Goal: Navigation & Orientation: Understand site structure

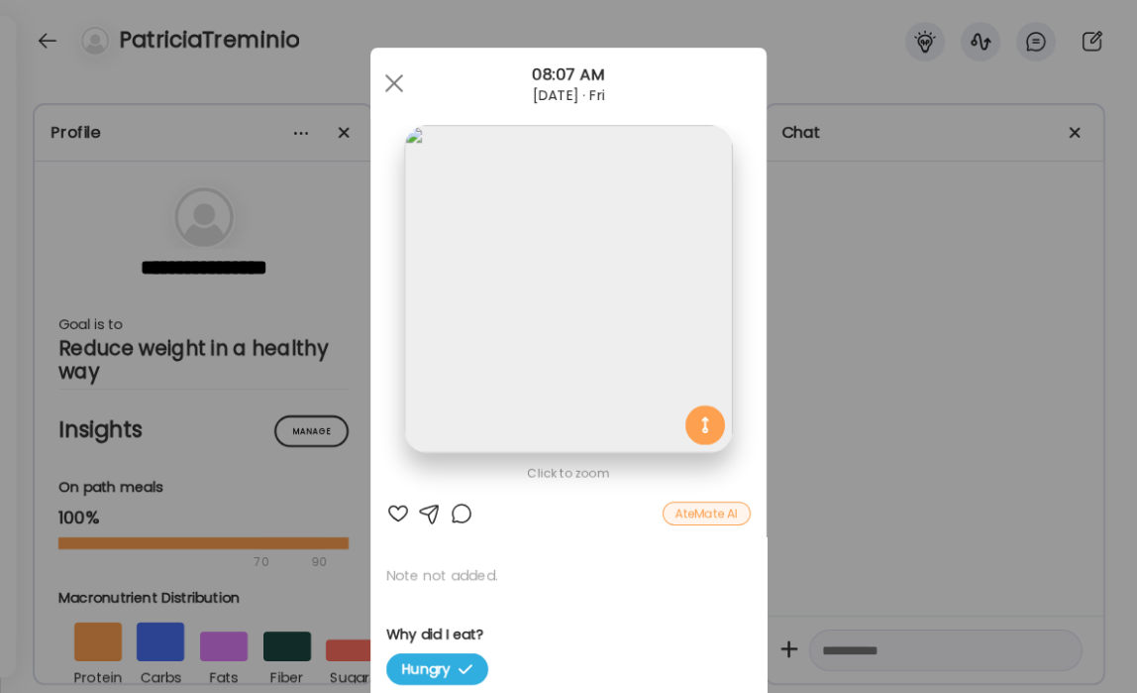
scroll to position [20126, 0]
click at [388, 79] on span at bounding box center [394, 83] width 18 height 18
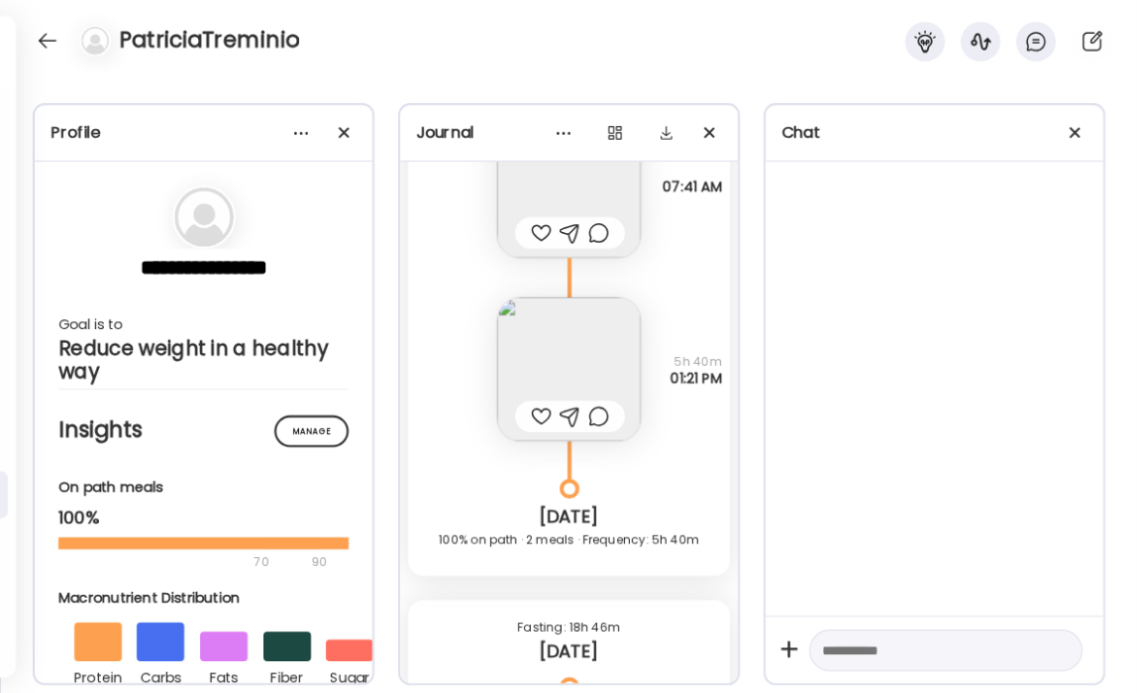
scroll to position [19764, 0]
click at [544, 347] on img at bounding box center [569, 370] width 144 height 144
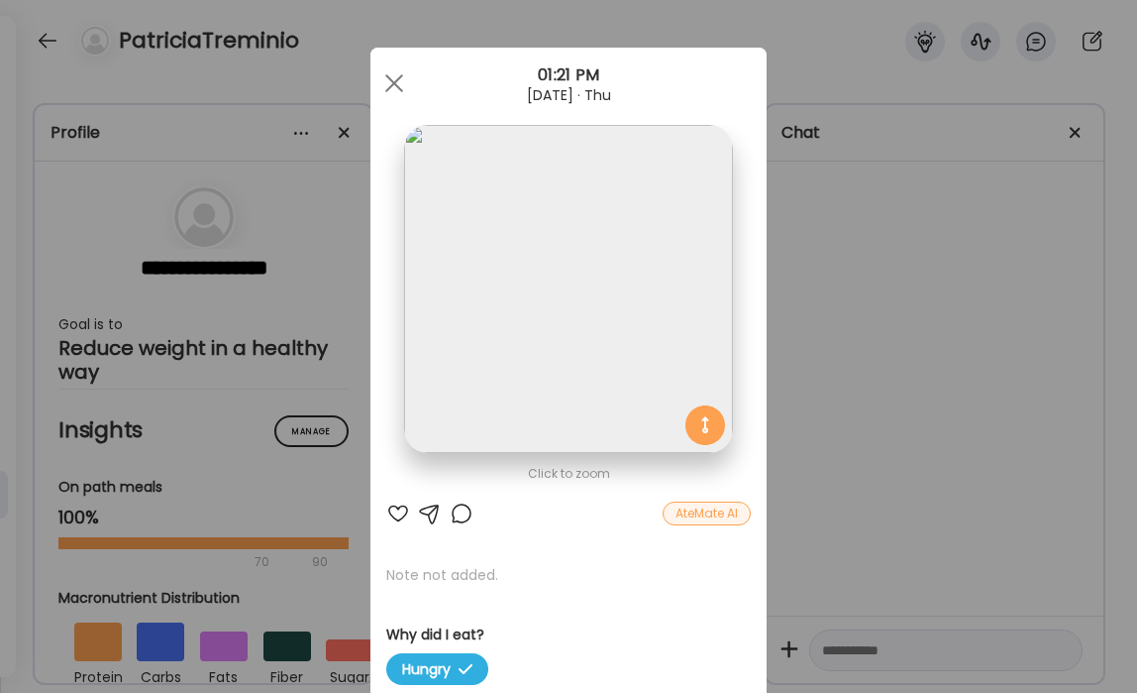
click at [413, 72] on div "01:21 PM" at bounding box center [569, 75] width 396 height 24
click at [400, 82] on div at bounding box center [395, 83] width 40 height 40
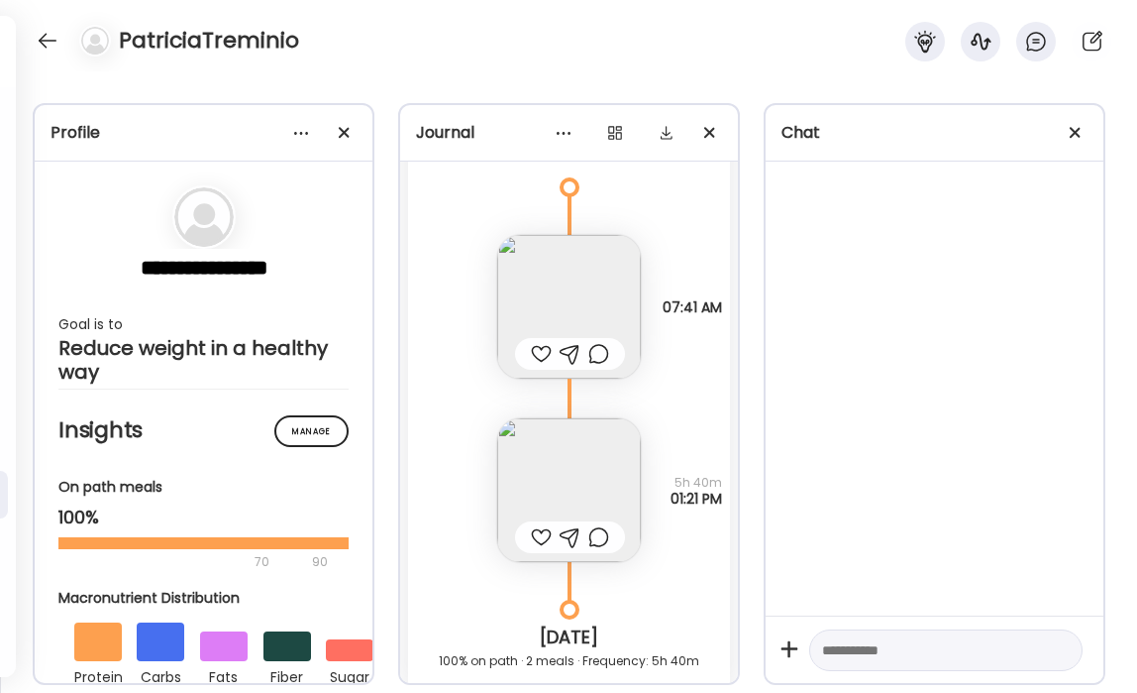
scroll to position [19639, 0]
click at [544, 303] on img at bounding box center [569, 312] width 144 height 144
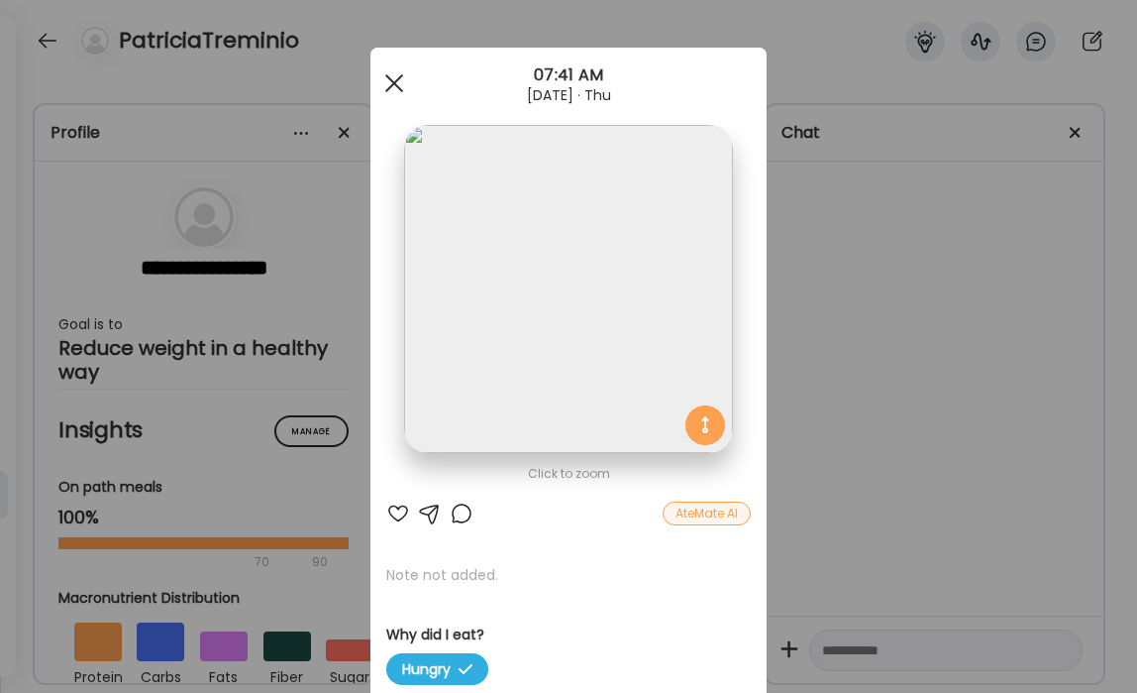
click at [398, 75] on div at bounding box center [395, 83] width 40 height 40
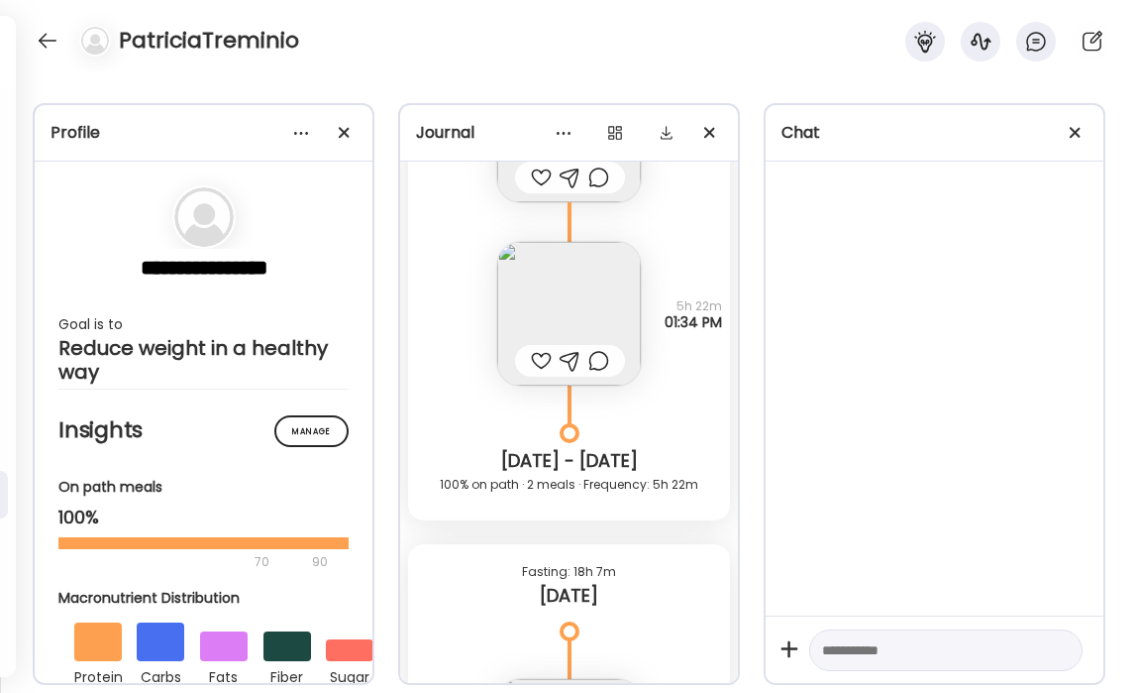
scroll to position [19185, 0]
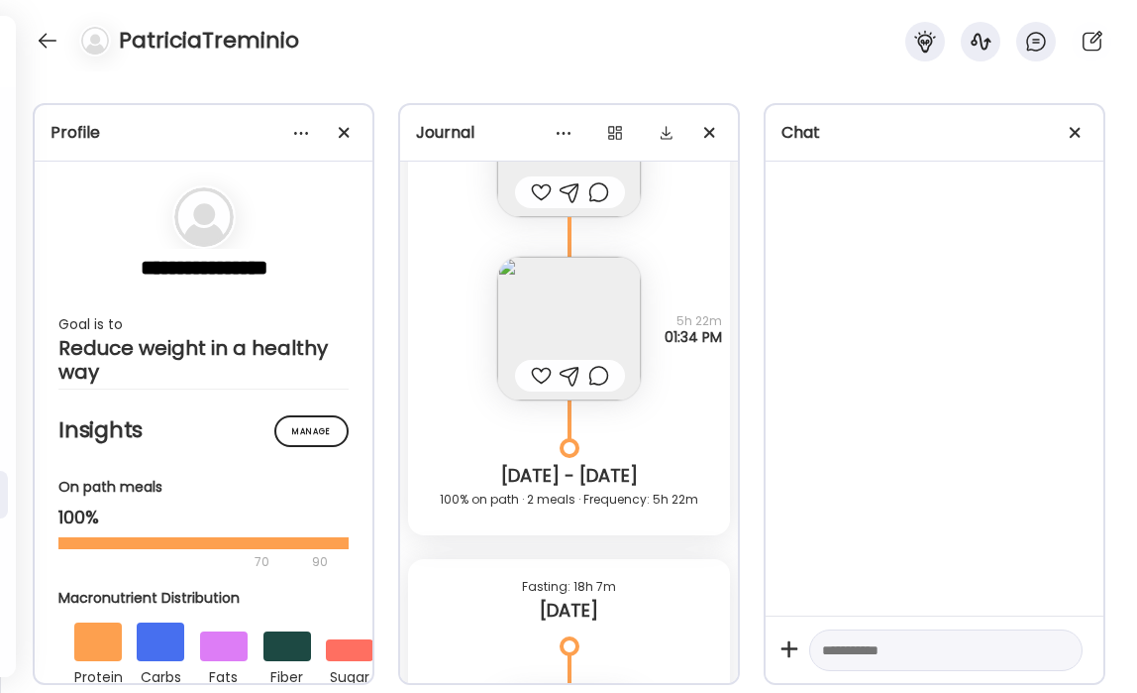
click at [624, 320] on img at bounding box center [569, 329] width 144 height 144
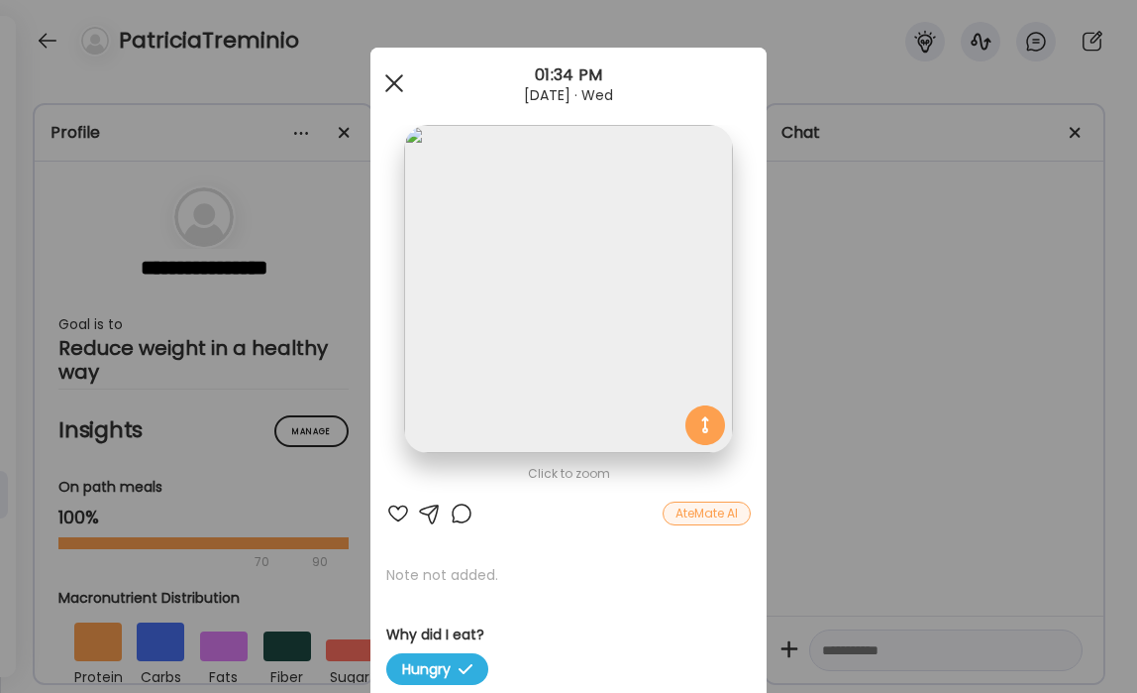
click at [395, 79] on span at bounding box center [394, 83] width 18 height 18
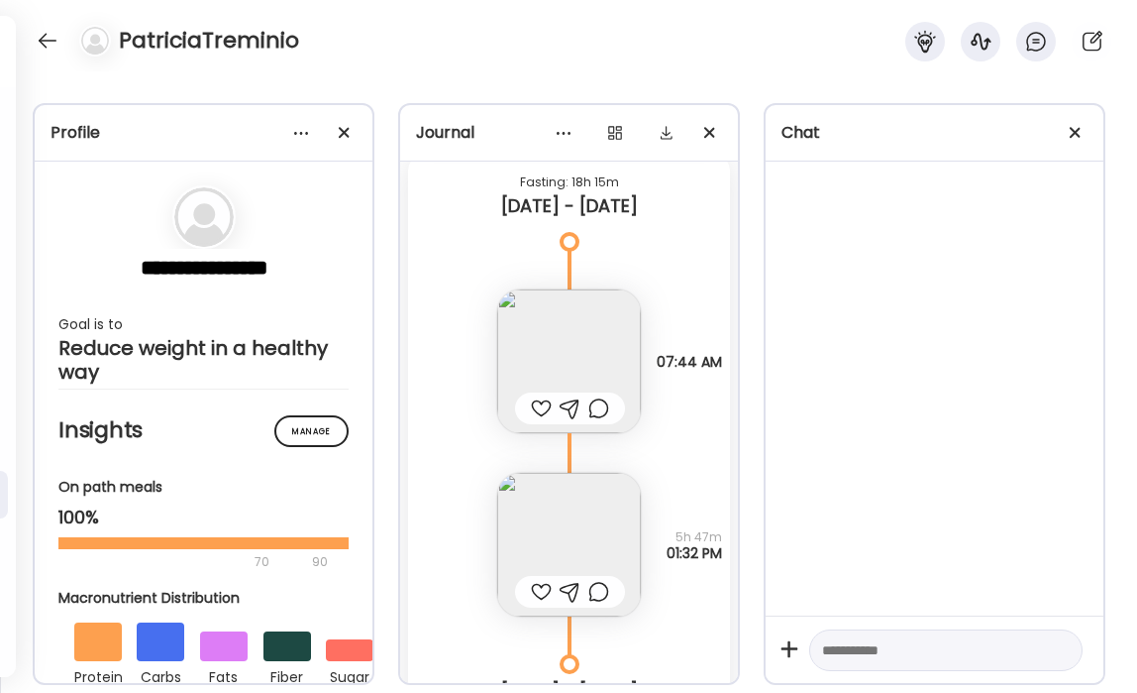
scroll to position [18346, 0]
click at [562, 296] on img at bounding box center [569, 364] width 144 height 144
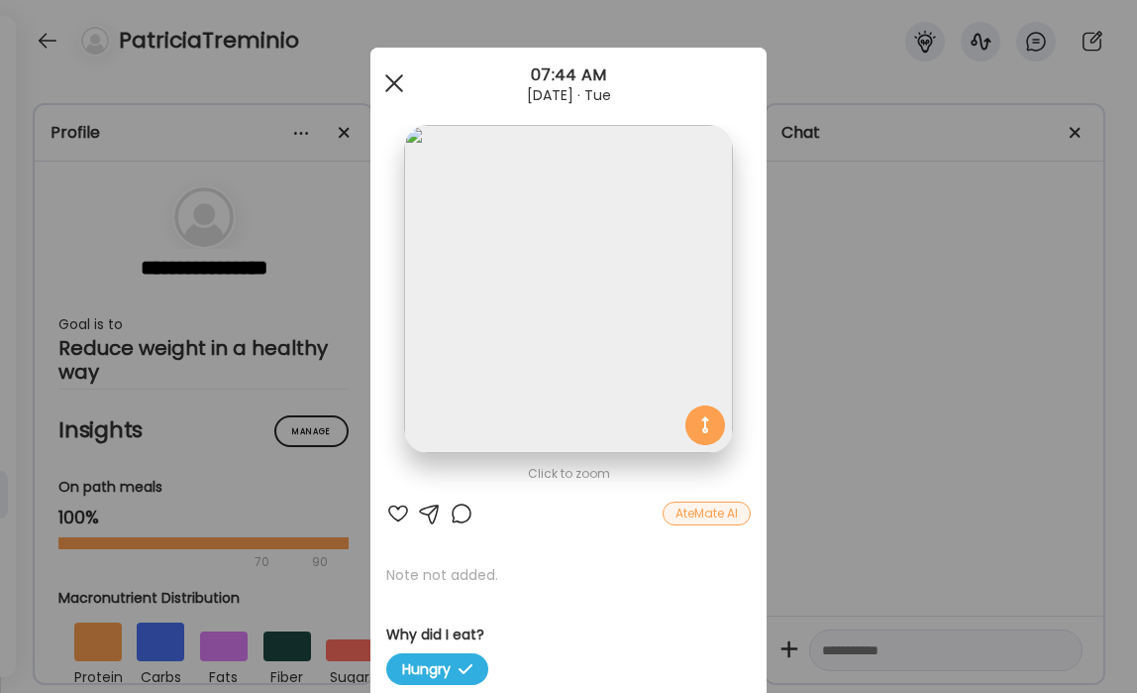
click at [397, 91] on div at bounding box center [395, 83] width 40 height 40
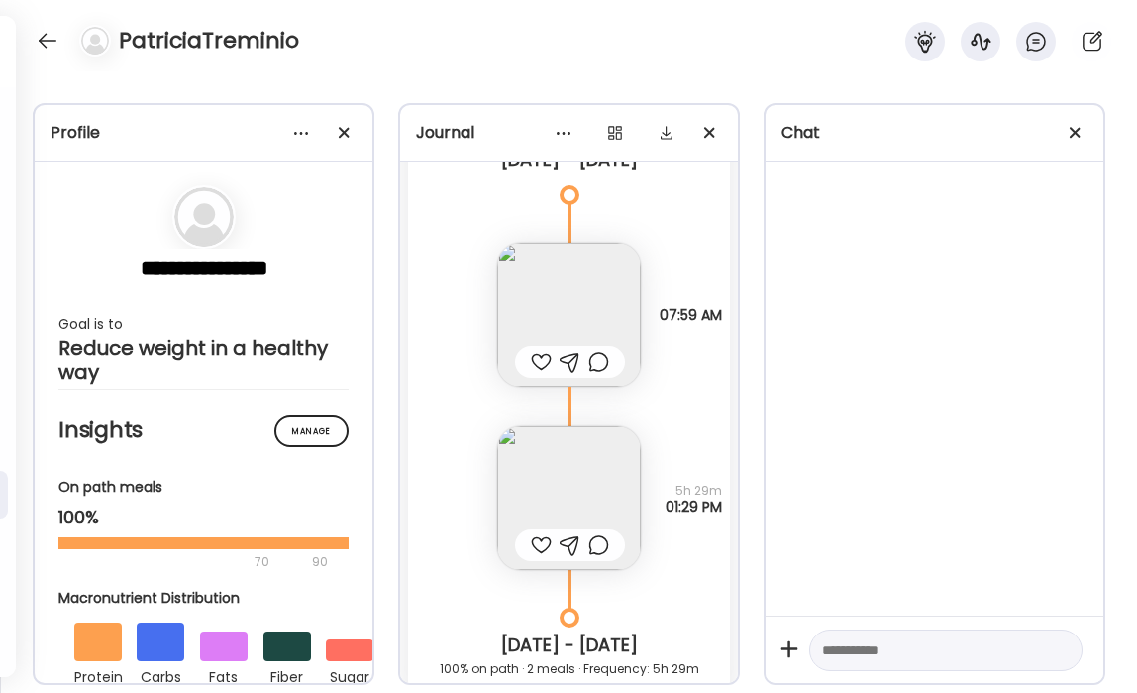
scroll to position [17774, 0]
click at [559, 304] on img at bounding box center [569, 316] width 144 height 144
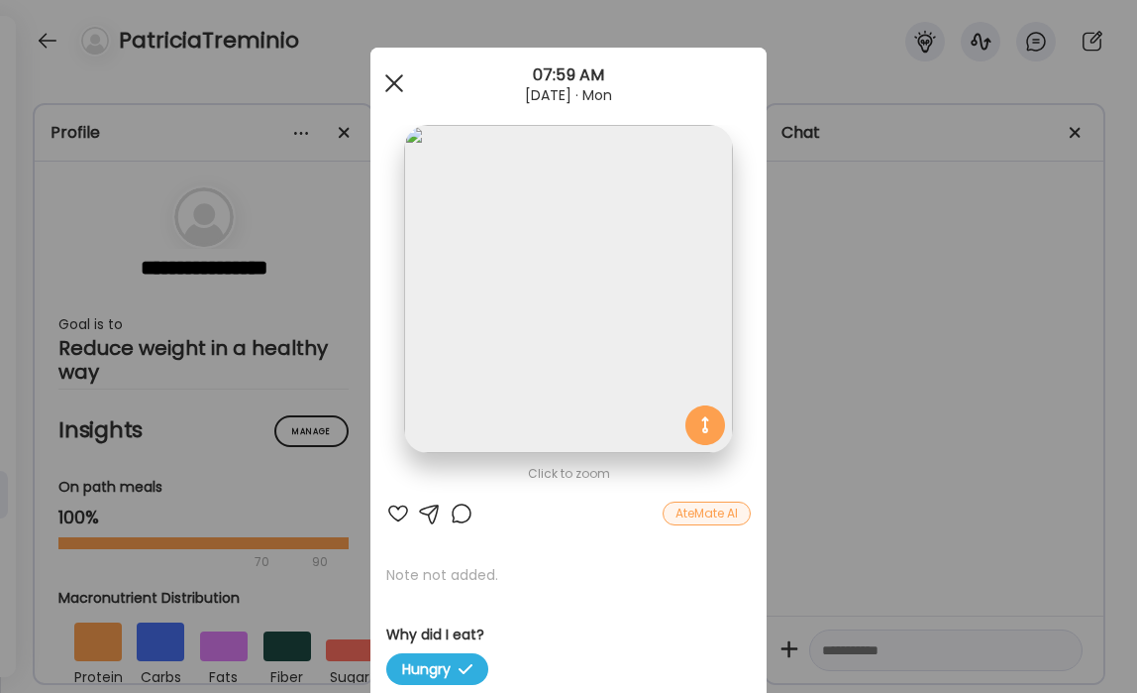
click at [402, 93] on div at bounding box center [395, 83] width 40 height 40
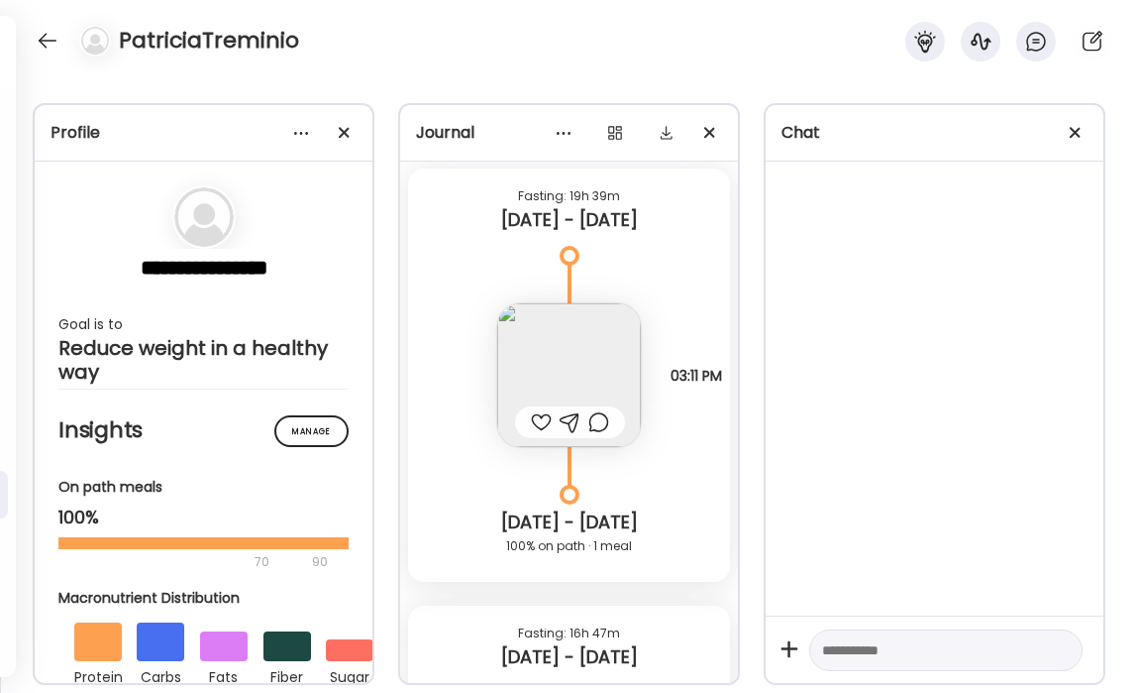
scroll to position [17275, 0]
click at [582, 337] on img at bounding box center [569, 378] width 144 height 144
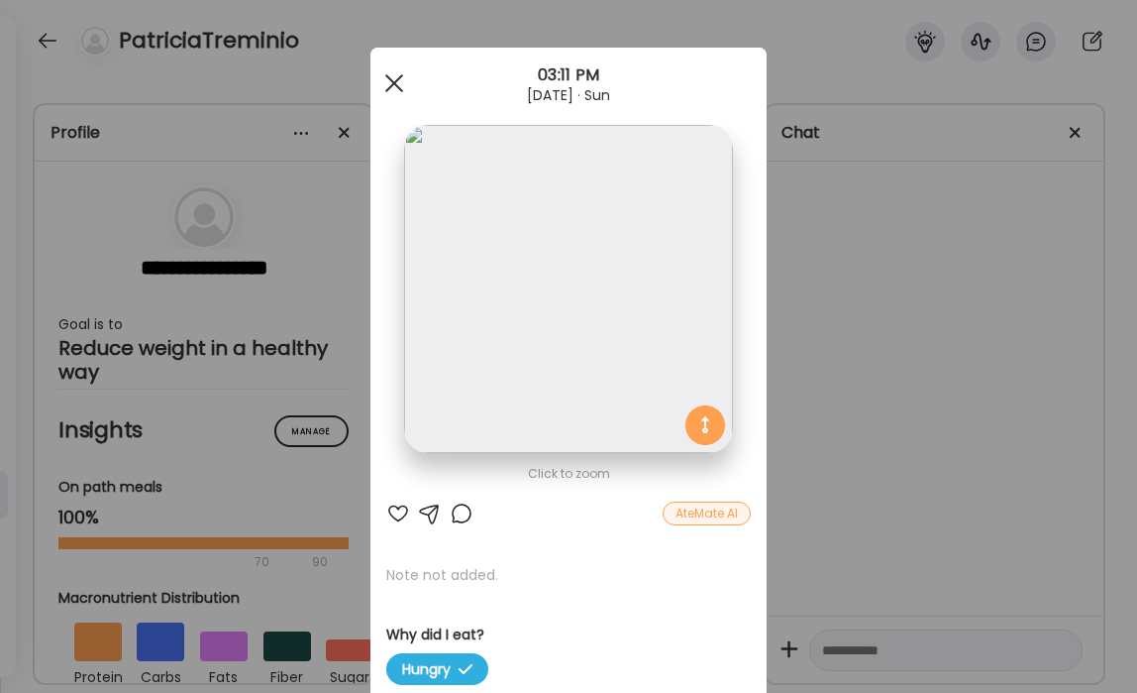
click at [394, 77] on div at bounding box center [395, 83] width 40 height 40
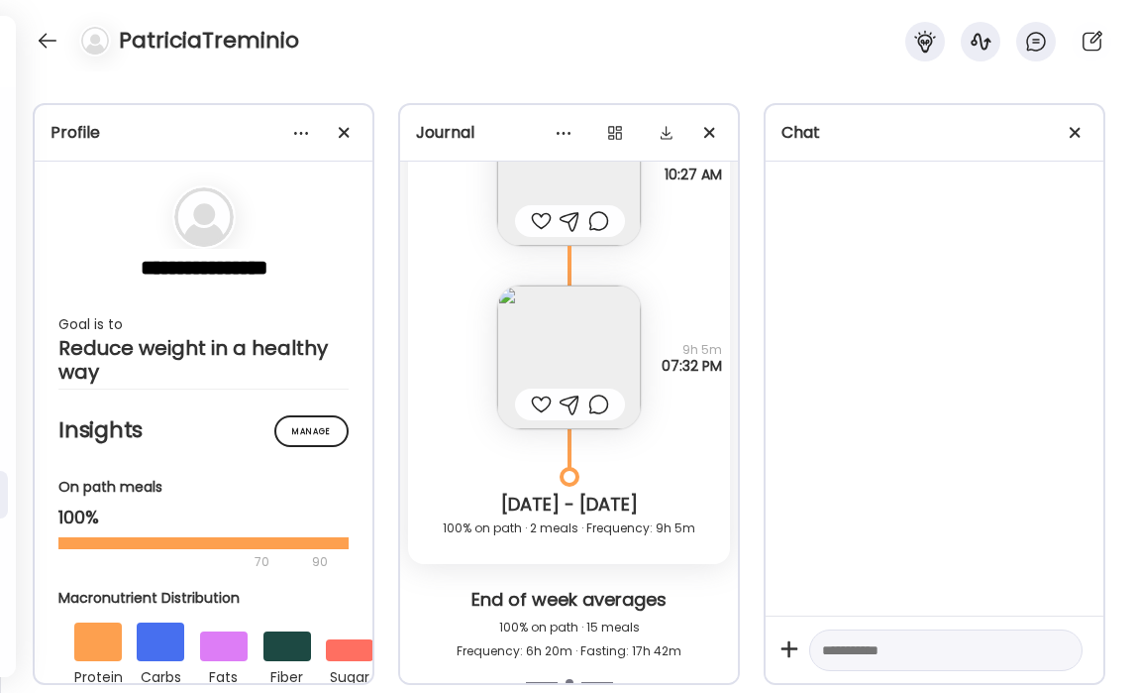
scroll to position [16719, 0]
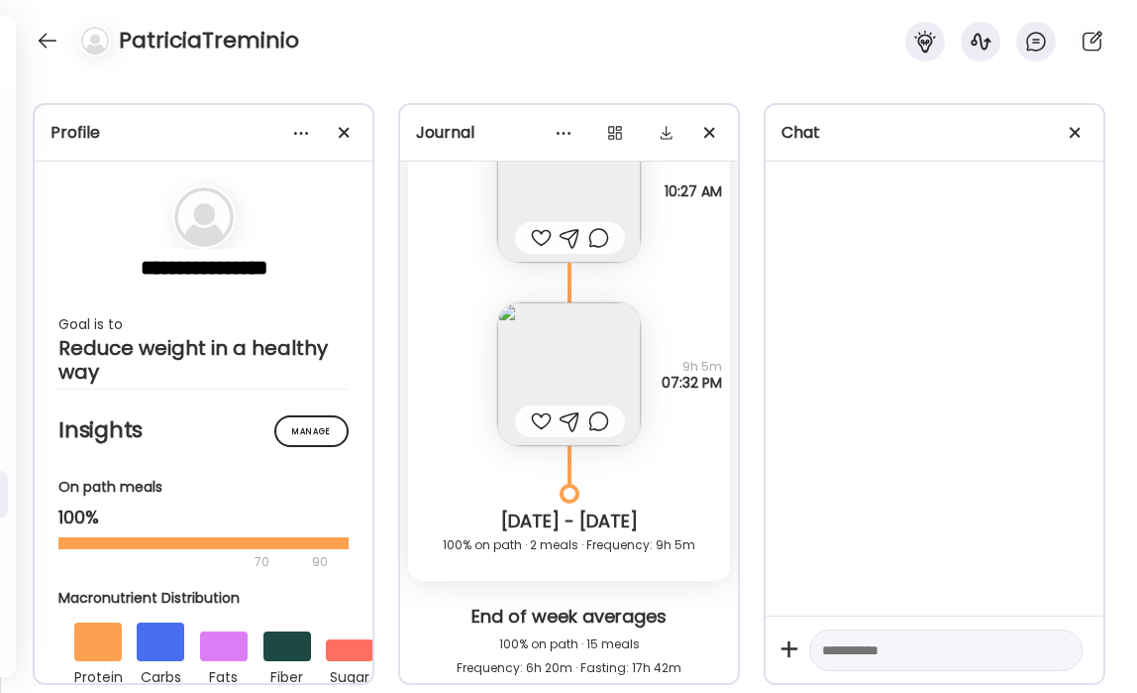
click at [574, 338] on img at bounding box center [569, 374] width 144 height 144
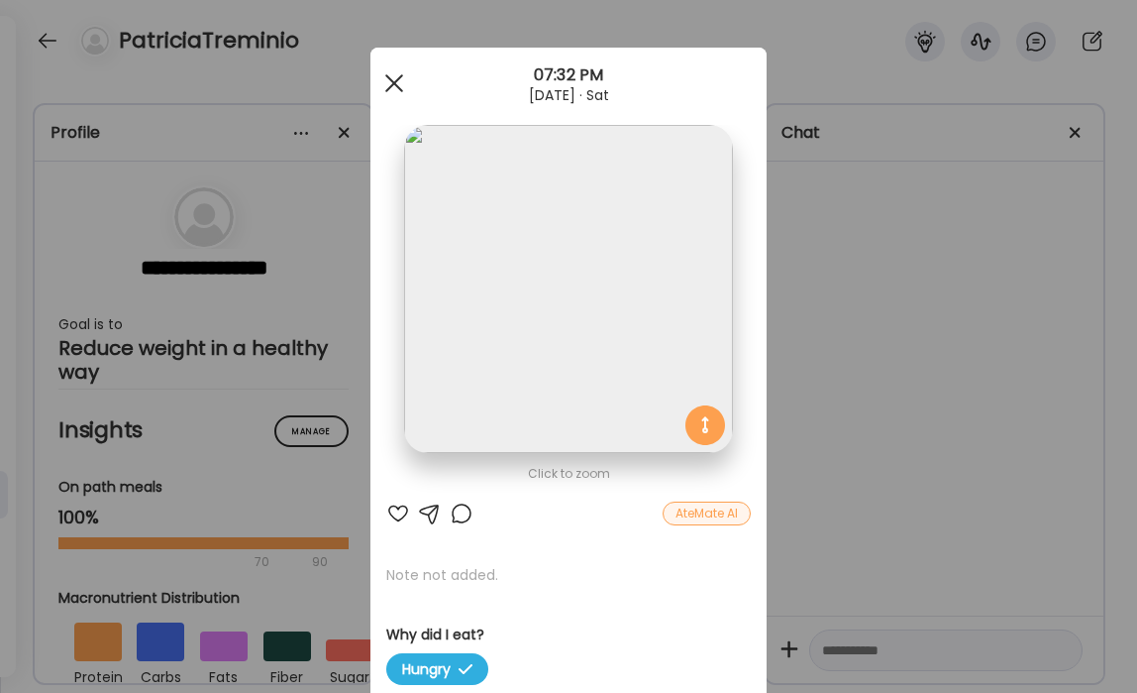
click at [388, 70] on div at bounding box center [395, 83] width 40 height 40
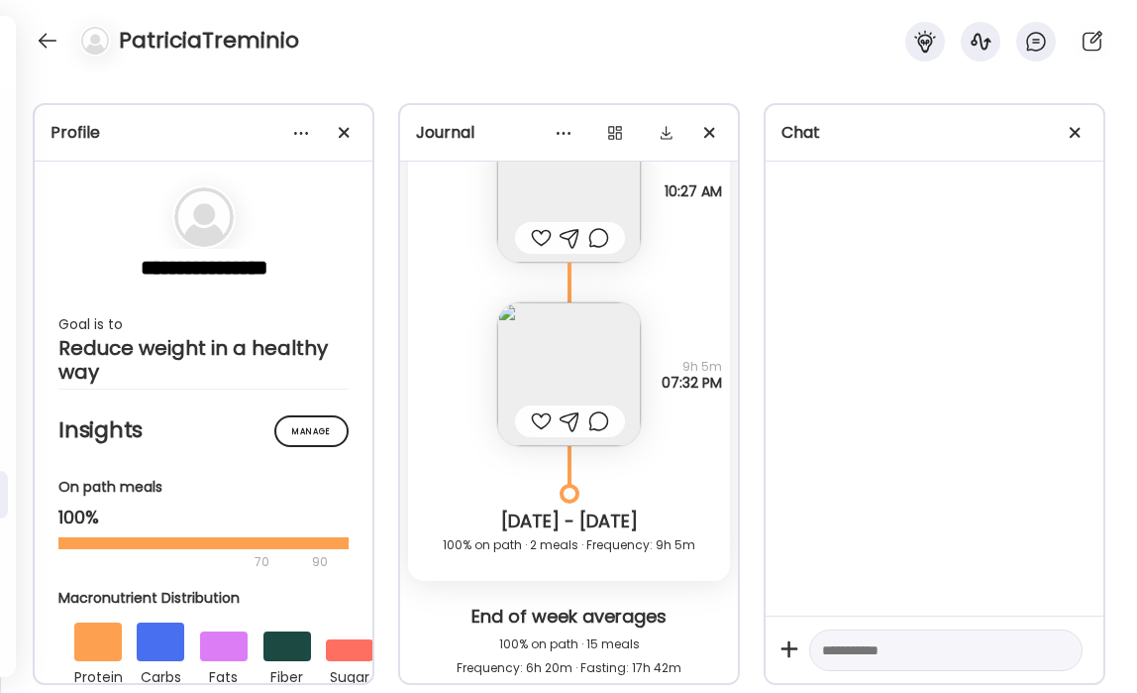
scroll to position [16593, 0]
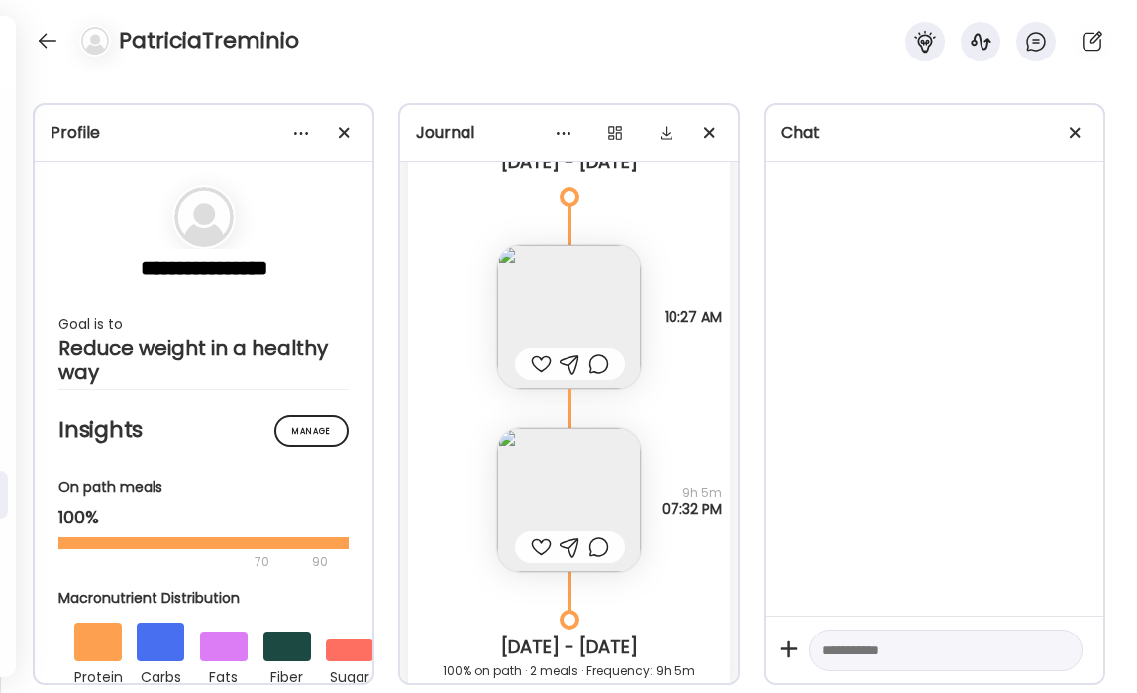
click at [578, 281] on img at bounding box center [569, 317] width 144 height 144
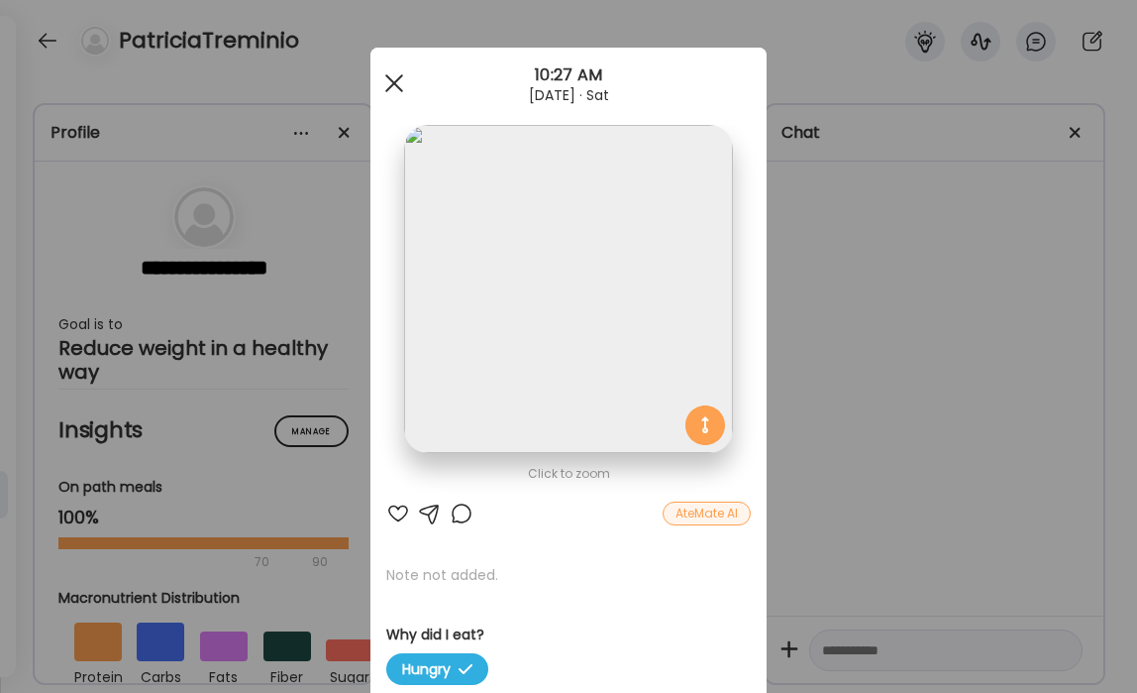
click at [390, 79] on span at bounding box center [394, 83] width 18 height 18
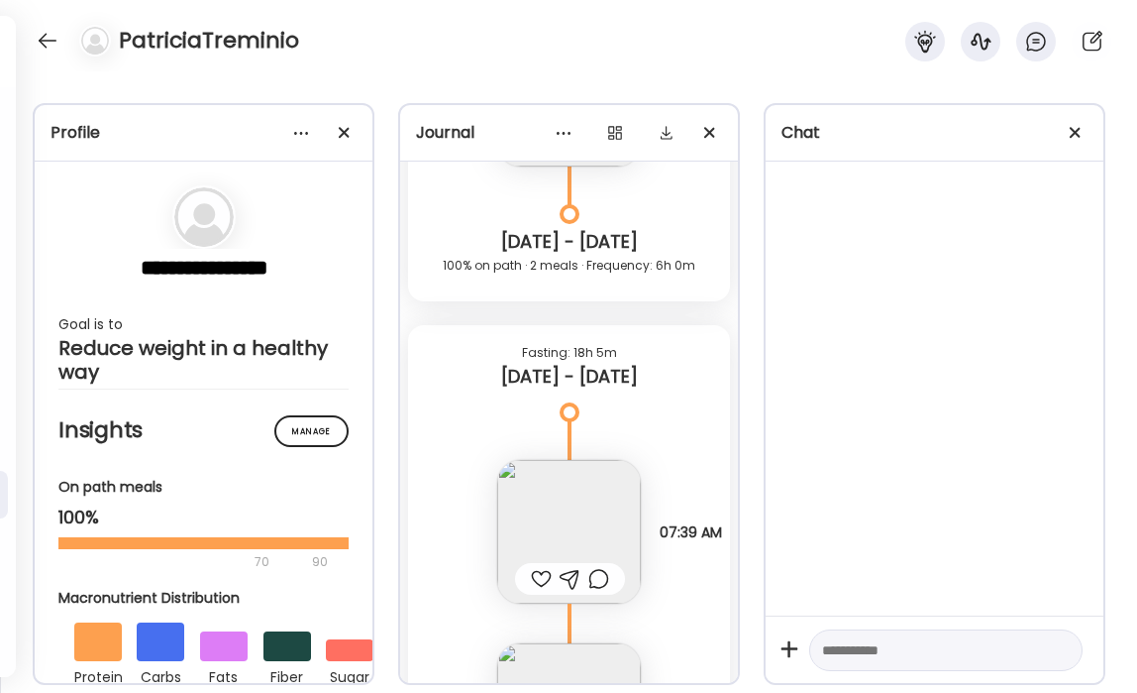
scroll to position [15756, 0]
click at [605, 535] on img at bounding box center [569, 534] width 144 height 144
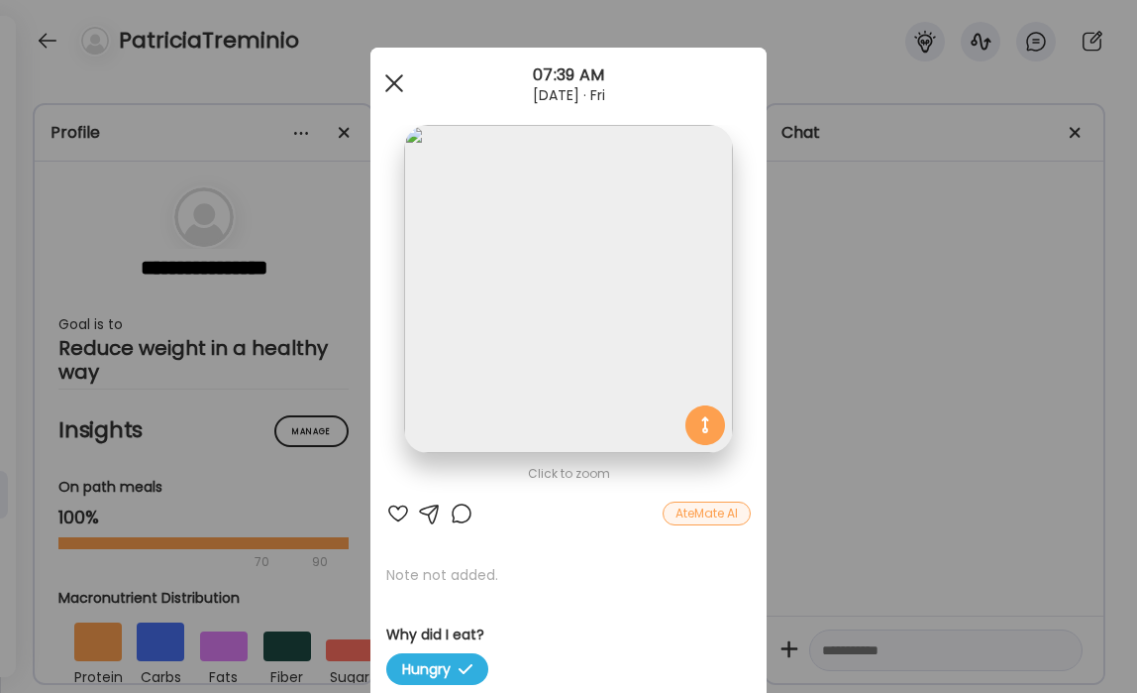
click at [391, 83] on span at bounding box center [394, 83] width 18 height 18
